Goal: Check status: Check status

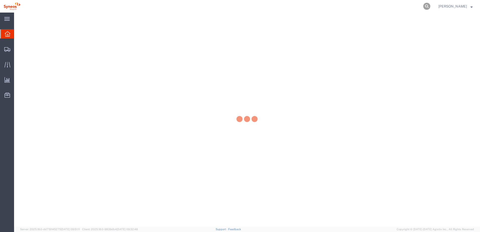
click at [430, 6] on icon at bounding box center [426, 6] width 7 height 7
click at [371, 5] on input "search" at bounding box center [347, 6] width 153 height 12
paste input "56777310"
type input "56777310"
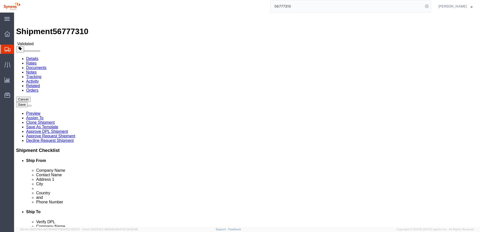
select select
click div "Please fix the following errors Ship From Location Location My Profile Location…"
click button "Rate Shipment"
click span "56777310"
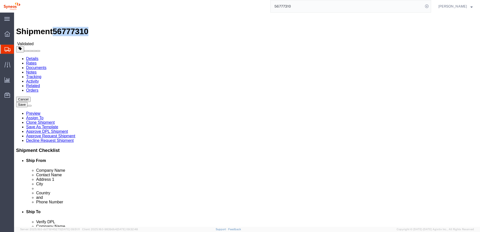
drag, startPoint x: 42, startPoint y: 7, endPoint x: 68, endPoint y: 4, distance: 26.3
click h1 "Shipment 56777310"
copy span "56777310"
click h3 "Please fix the following errors"
click div "Shipment Information Package Information Special Services"
